Goal: Task Accomplishment & Management: Use online tool/utility

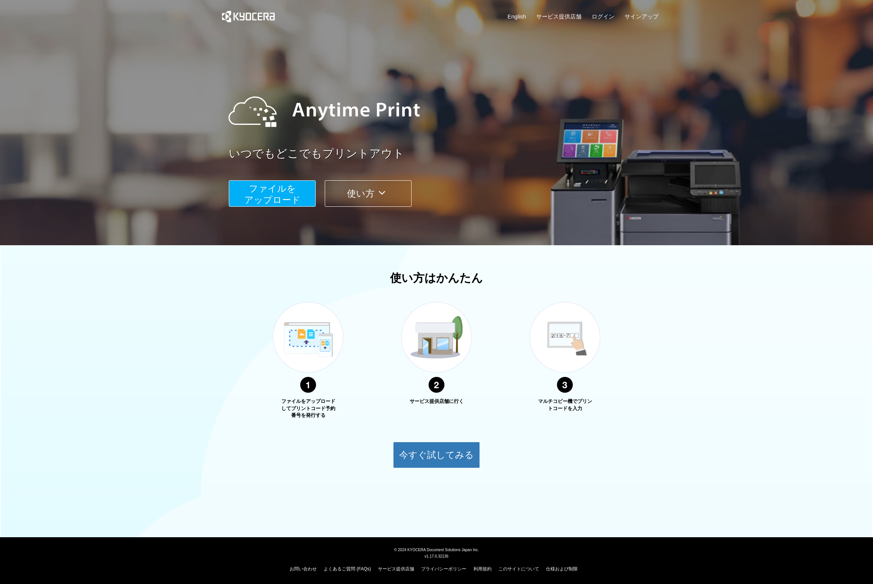
click at [256, 203] on span "ファイルを ​​アップロード" at bounding box center [272, 194] width 56 height 22
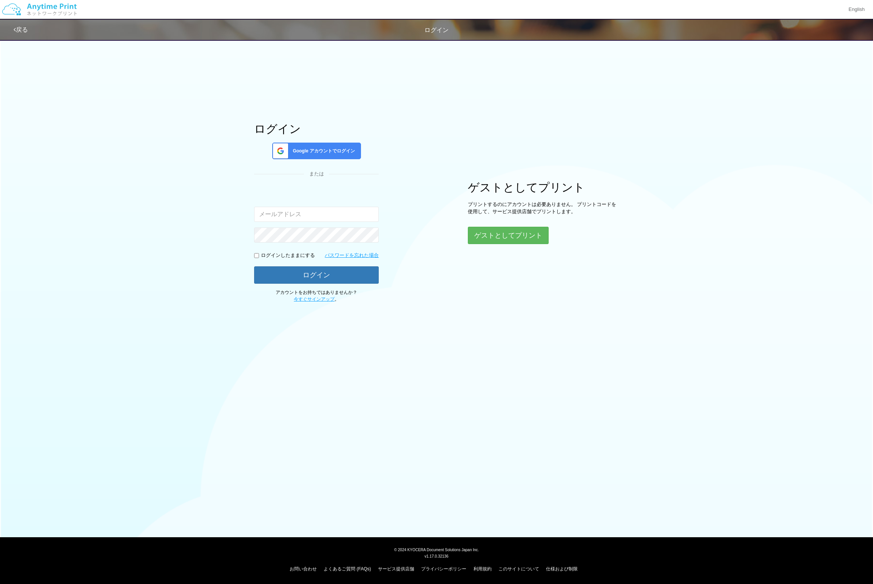
click at [311, 156] on div "Google アカウントでログイン" at bounding box center [316, 151] width 89 height 17
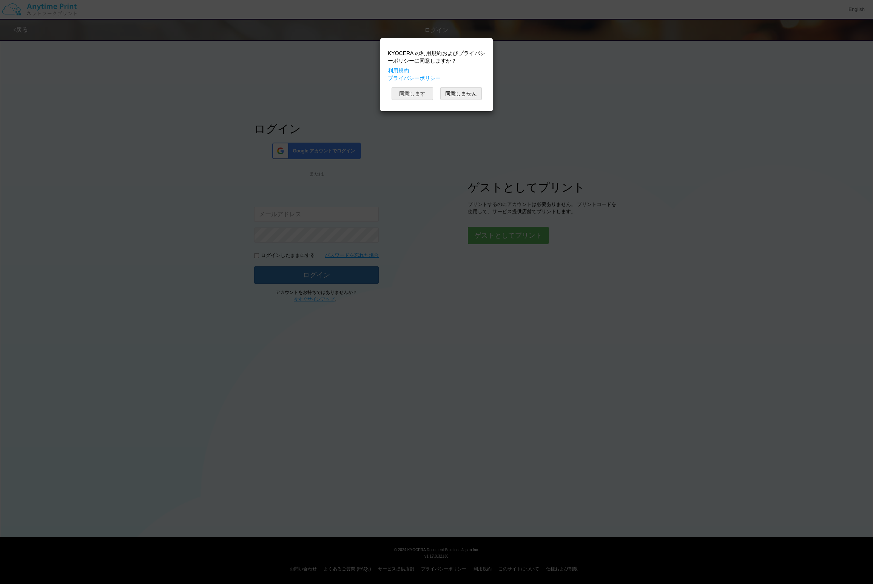
click at [420, 95] on button "同意します" at bounding box center [412, 93] width 42 height 13
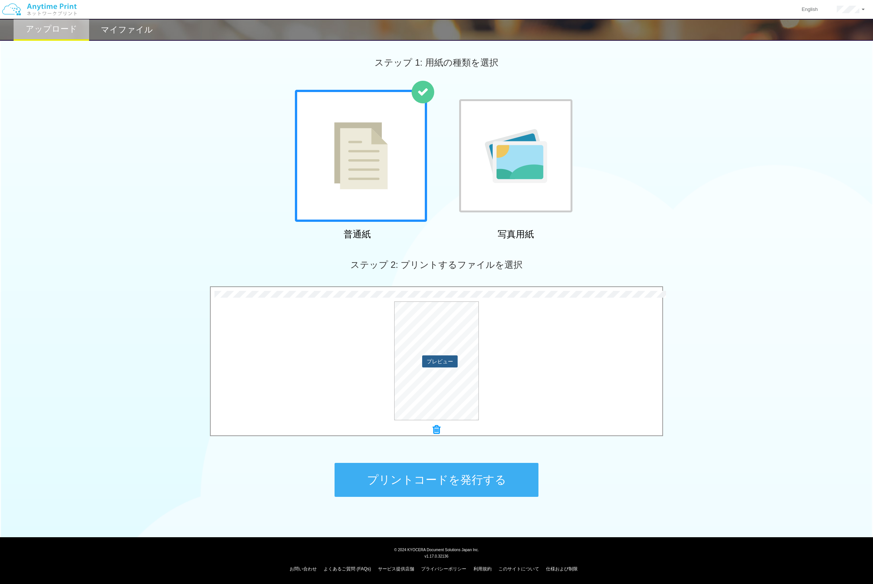
click at [446, 367] on button "プレビュー" at bounding box center [439, 362] width 35 height 12
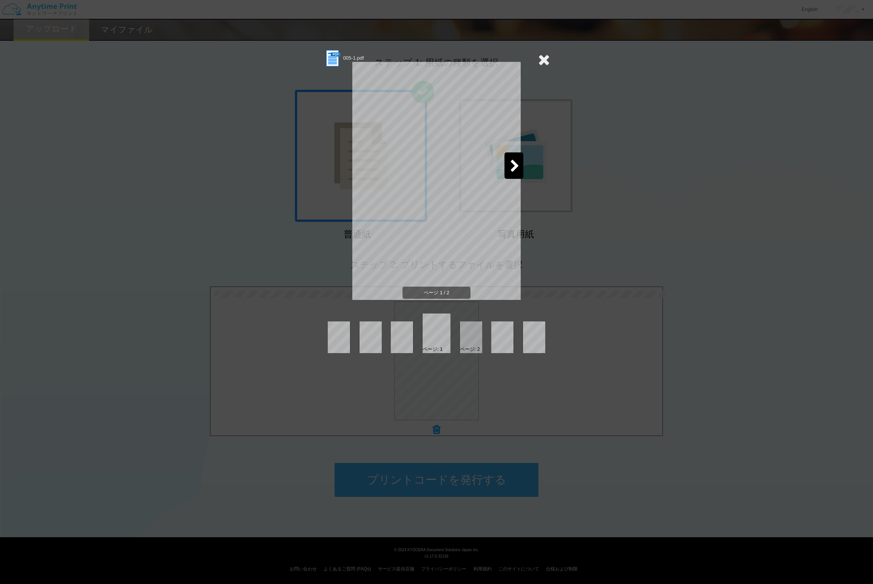
click at [543, 64] on icon at bounding box center [544, 59] width 12 height 15
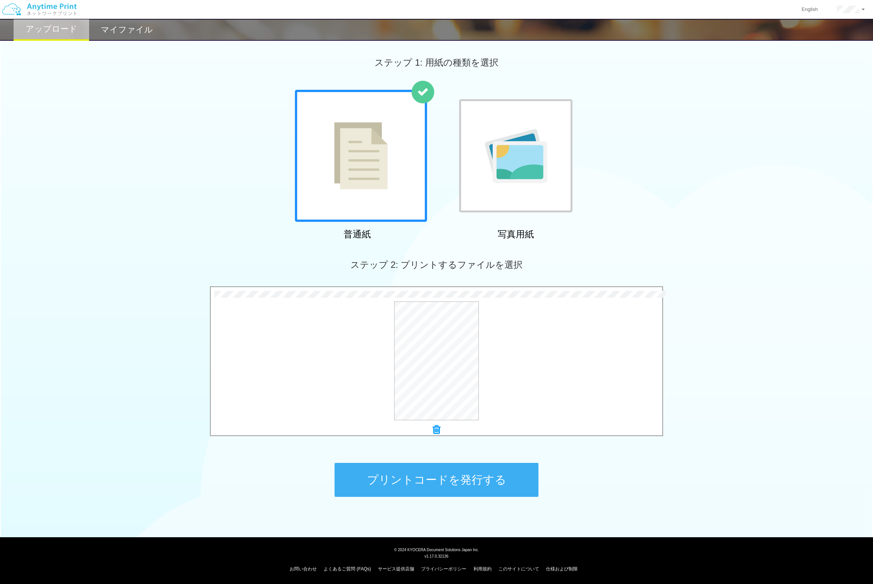
click at [425, 472] on button "プリントコードを発行する" at bounding box center [436, 480] width 204 height 34
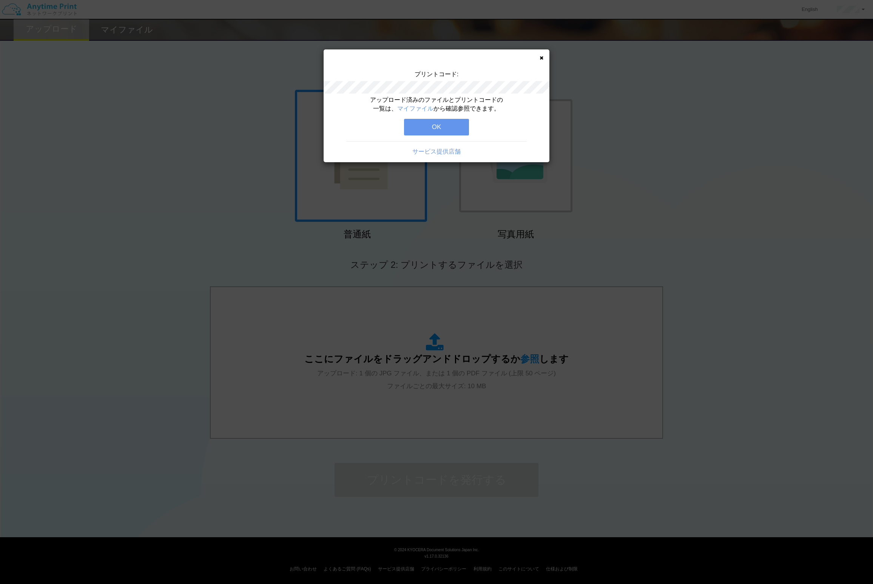
click at [540, 59] on icon at bounding box center [541, 57] width 4 height 5
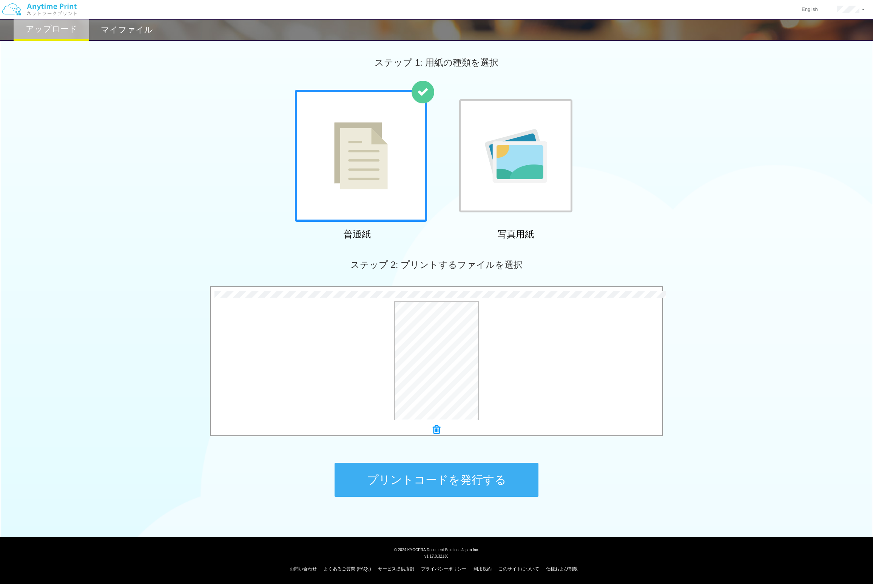
click at [456, 474] on button "プリントコードを発行する" at bounding box center [436, 480] width 204 height 34
